Goal: Information Seeking & Learning: Learn about a topic

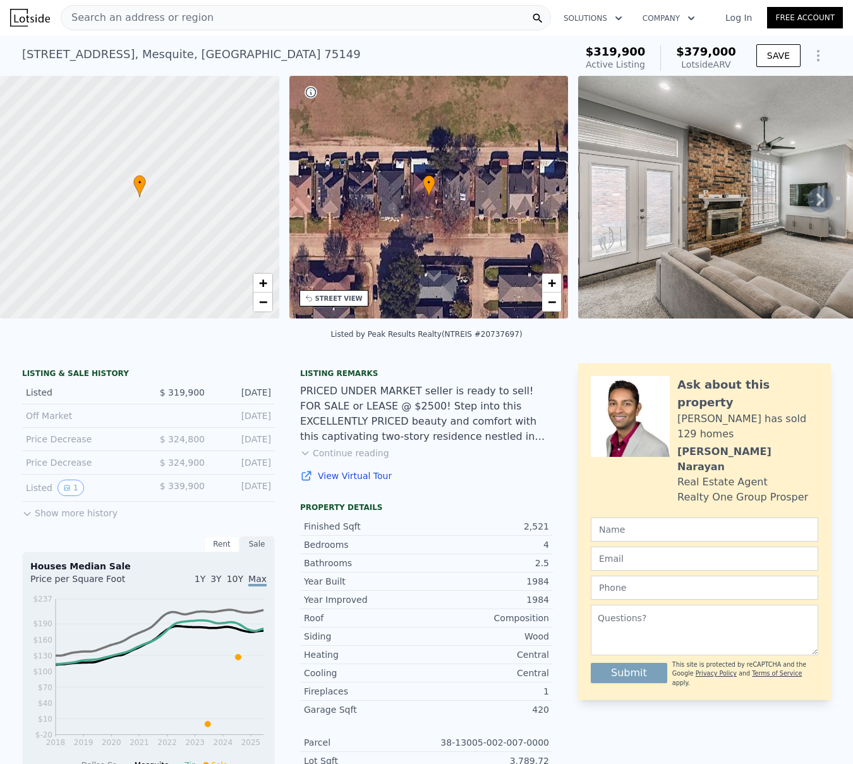
click at [124, 23] on span "Search an address or region" at bounding box center [137, 17] width 152 height 15
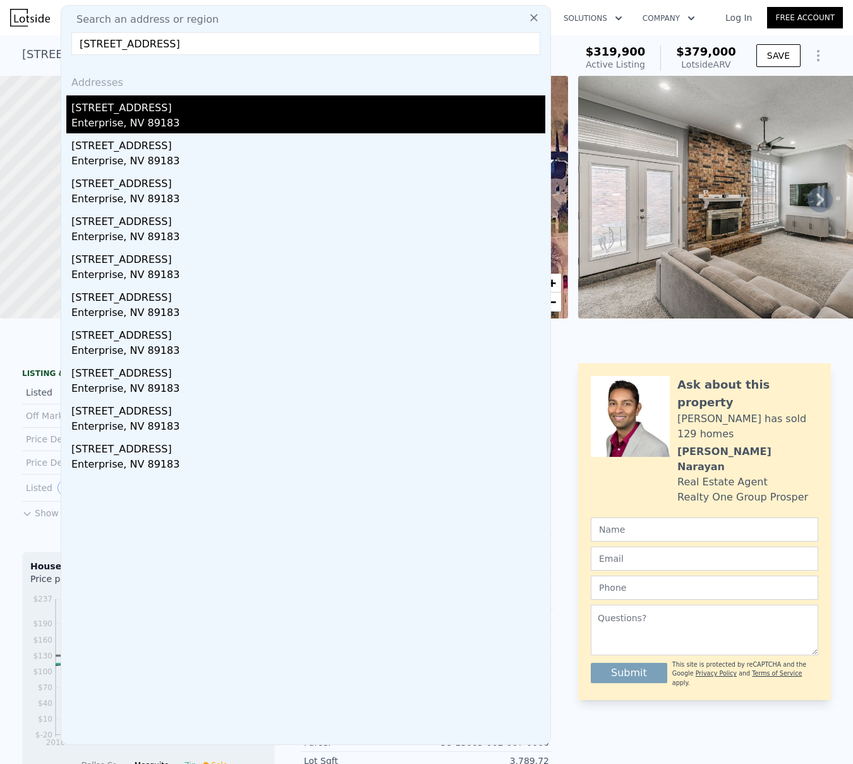
type input "[STREET_ADDRESS]"
click at [81, 122] on div "Enterprise, NV 89183" at bounding box center [308, 125] width 474 height 18
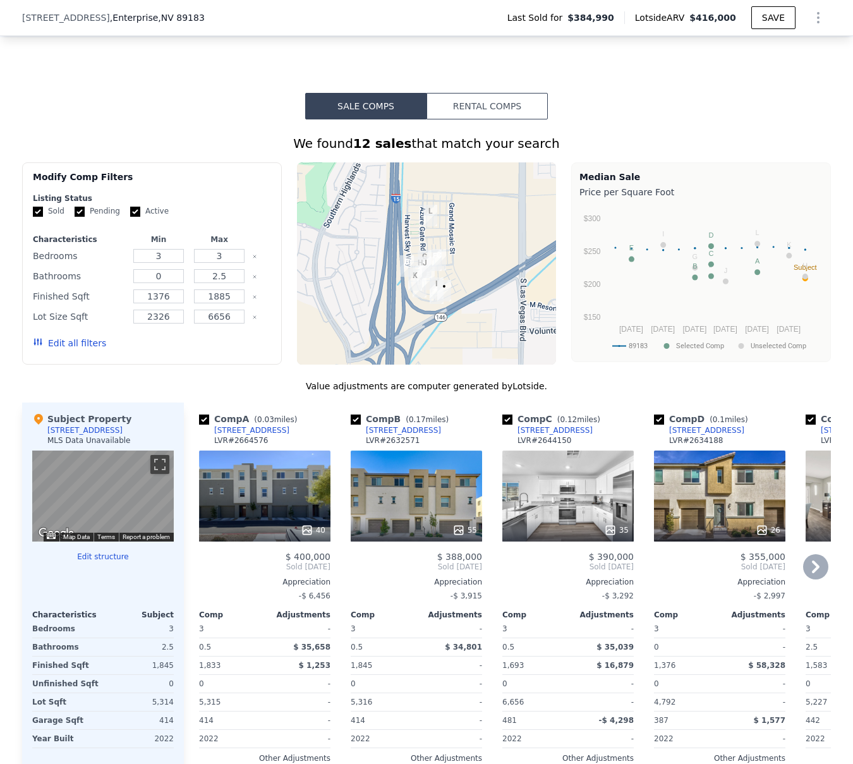
scroll to position [874, 0]
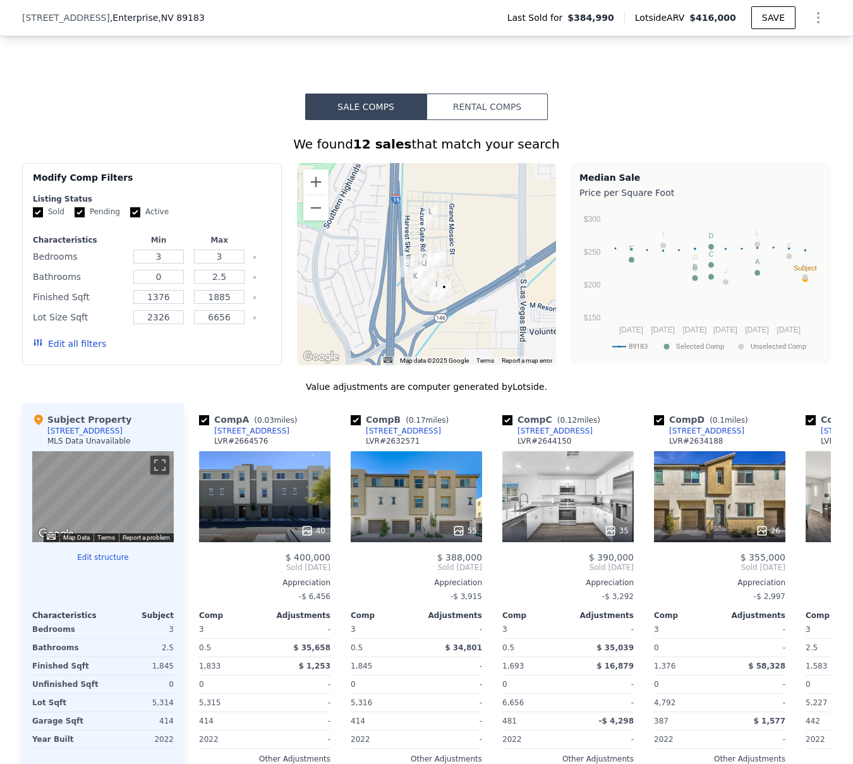
click at [485, 119] on button "Rental Comps" at bounding box center [486, 107] width 121 height 27
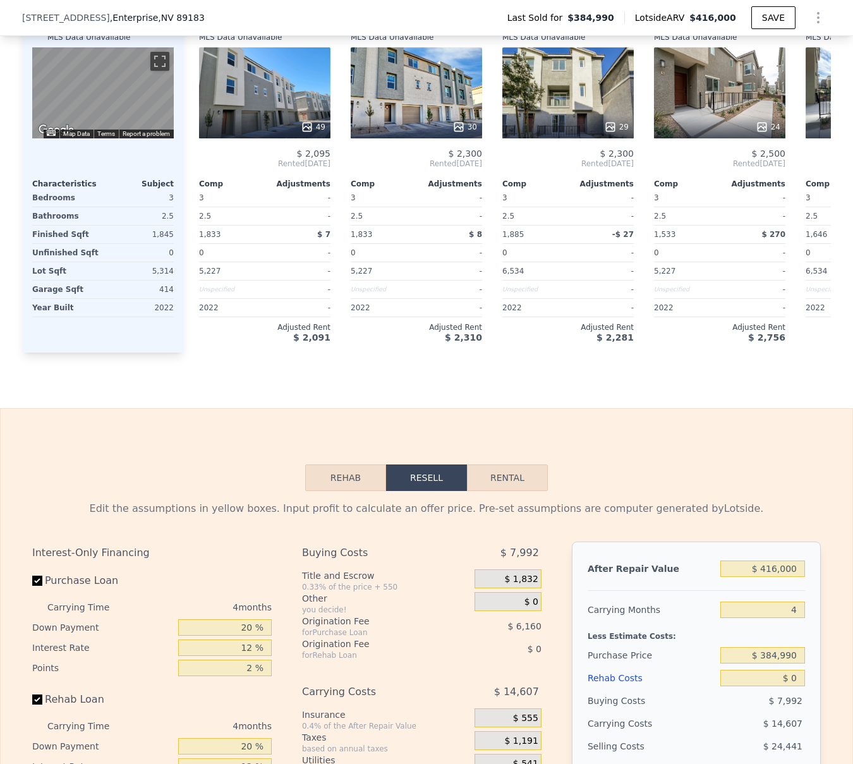
scroll to position [0, 0]
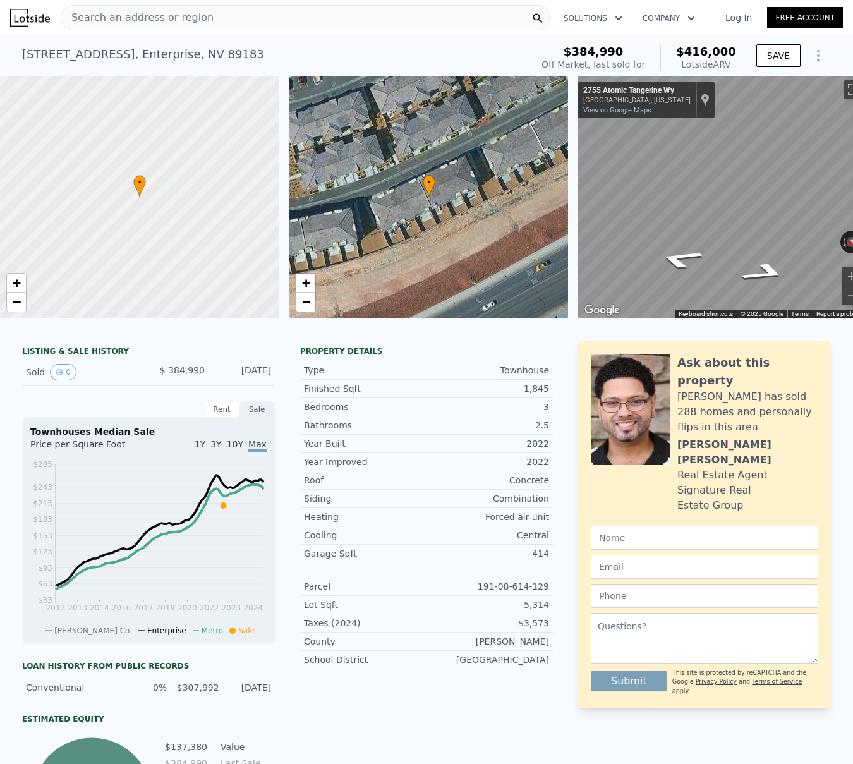
click at [186, 18] on span "Search an address or region" at bounding box center [137, 17] width 152 height 15
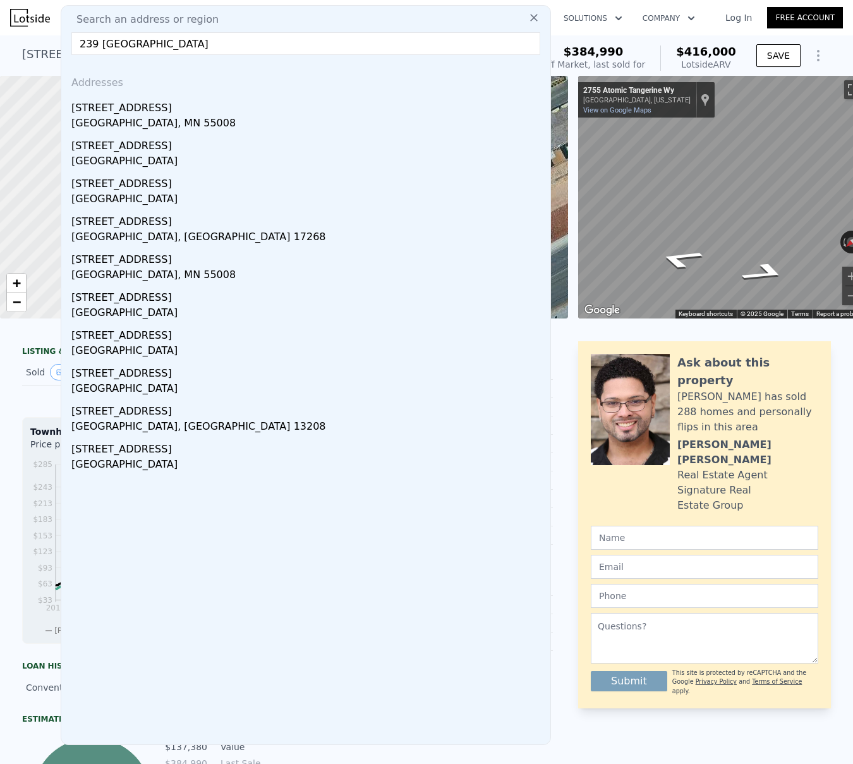
click at [129, 48] on input "239 [GEOGRAPHIC_DATA]" at bounding box center [305, 43] width 469 height 23
click at [188, 45] on input "239 w [GEOGRAPHIC_DATA]" at bounding box center [305, 43] width 469 height 23
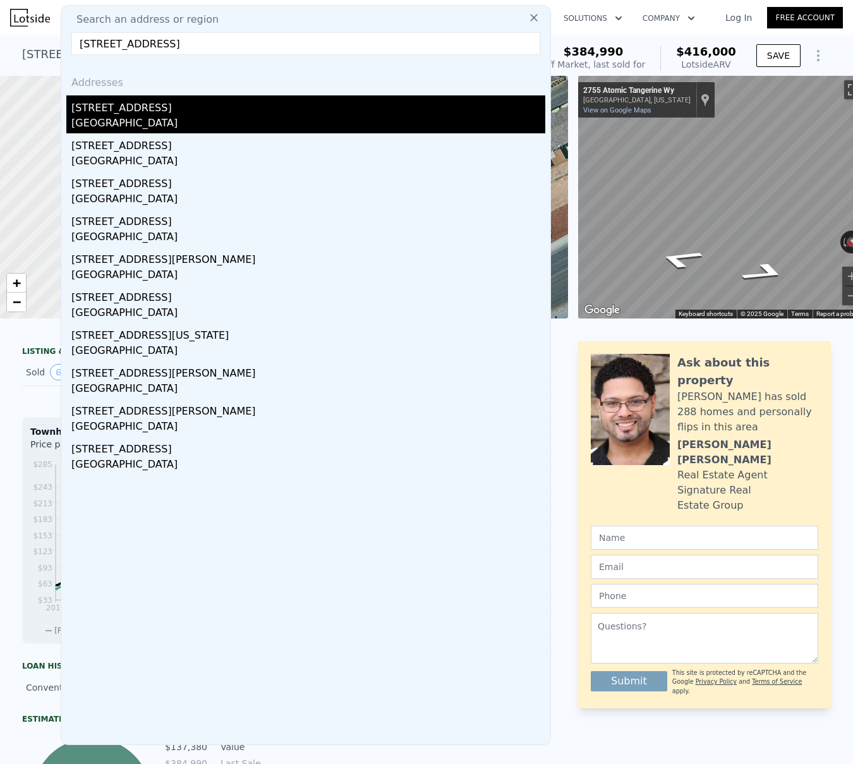
type input "[STREET_ADDRESS]"
click at [115, 116] on div "[GEOGRAPHIC_DATA]" at bounding box center [308, 125] width 474 height 18
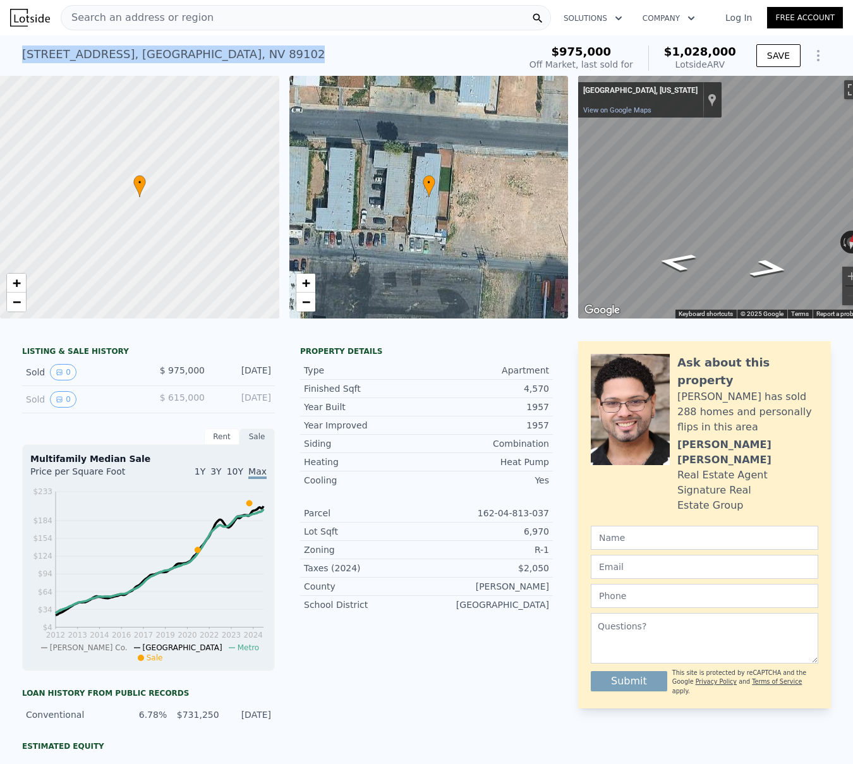
drag, startPoint x: 244, startPoint y: 58, endPoint x: 3, endPoint y: 57, distance: 242.0
click at [3, 57] on div "[STREET_ADDRESS] Sold [DATE] for $975k (~ARV $1.028m ) $975,000 Off Market, las…" at bounding box center [426, 55] width 853 height 40
copy div "[STREET_ADDRESS]"
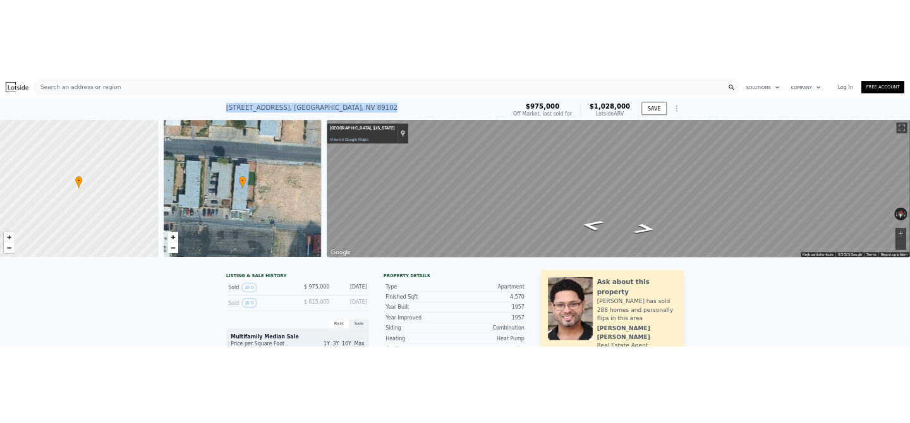
scroll to position [0, 5]
